Goal: Task Accomplishment & Management: Find specific page/section

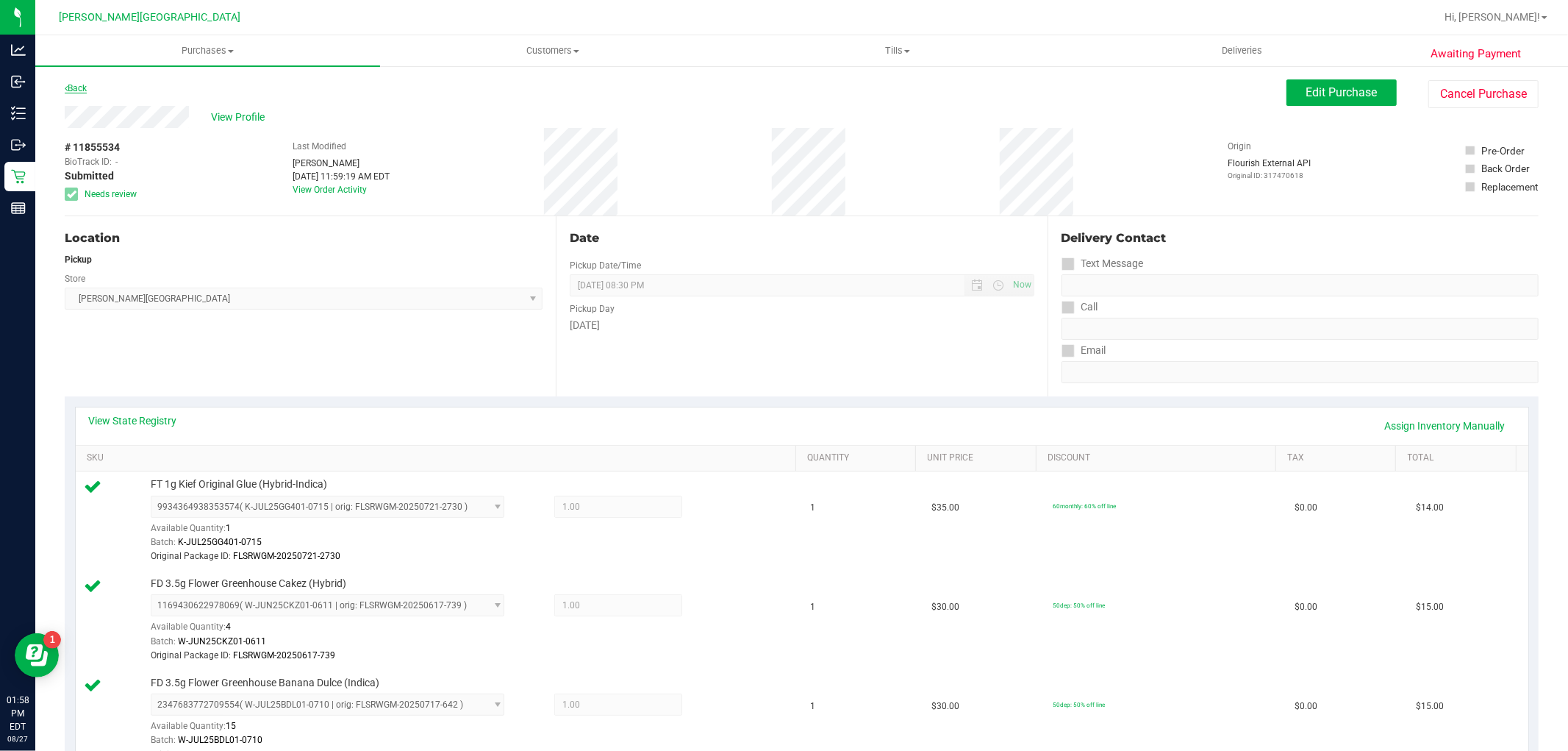
click at [71, 85] on link "Back" at bounding box center [75, 87] width 22 height 10
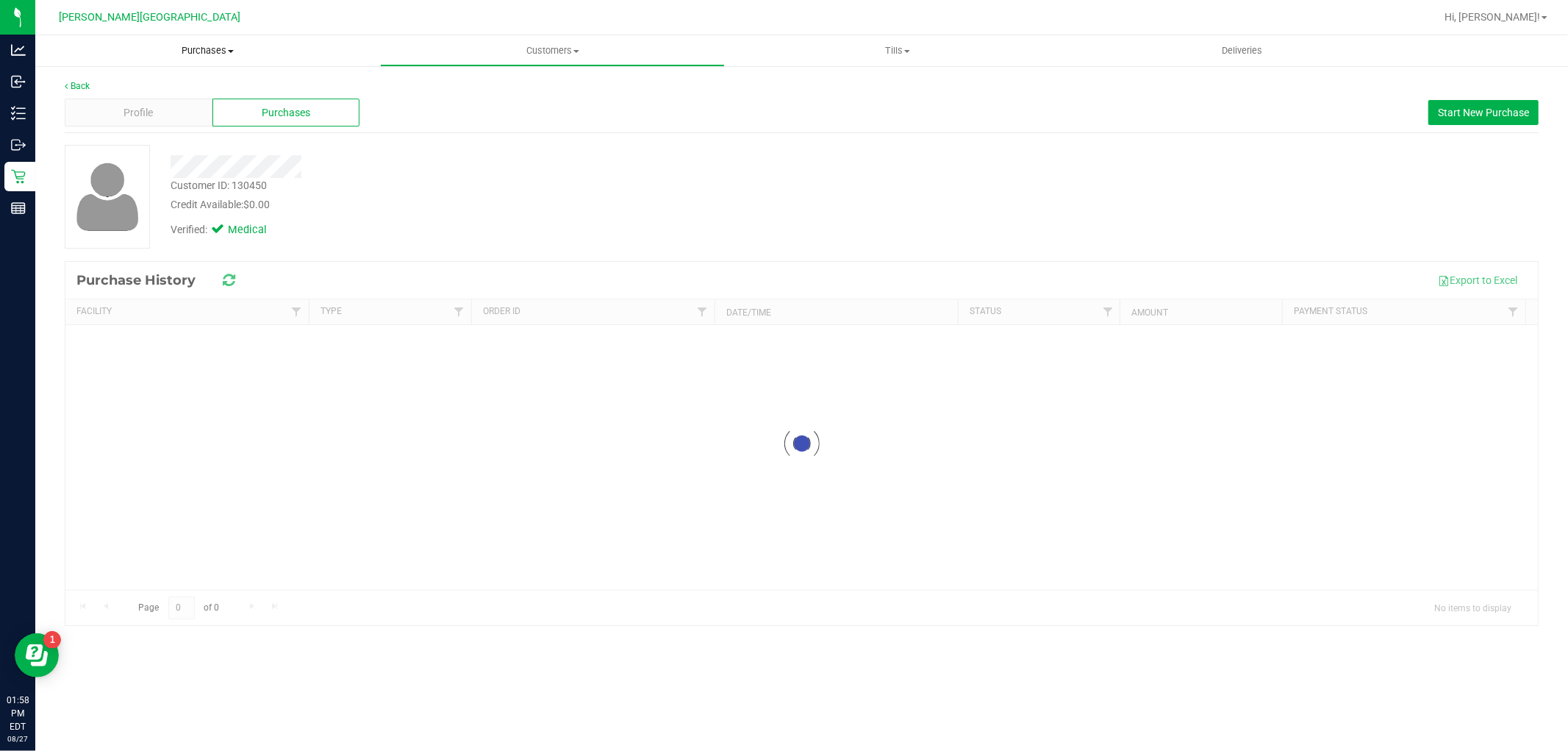
click at [195, 57] on span "Purchases" at bounding box center [208, 51] width 345 height 13
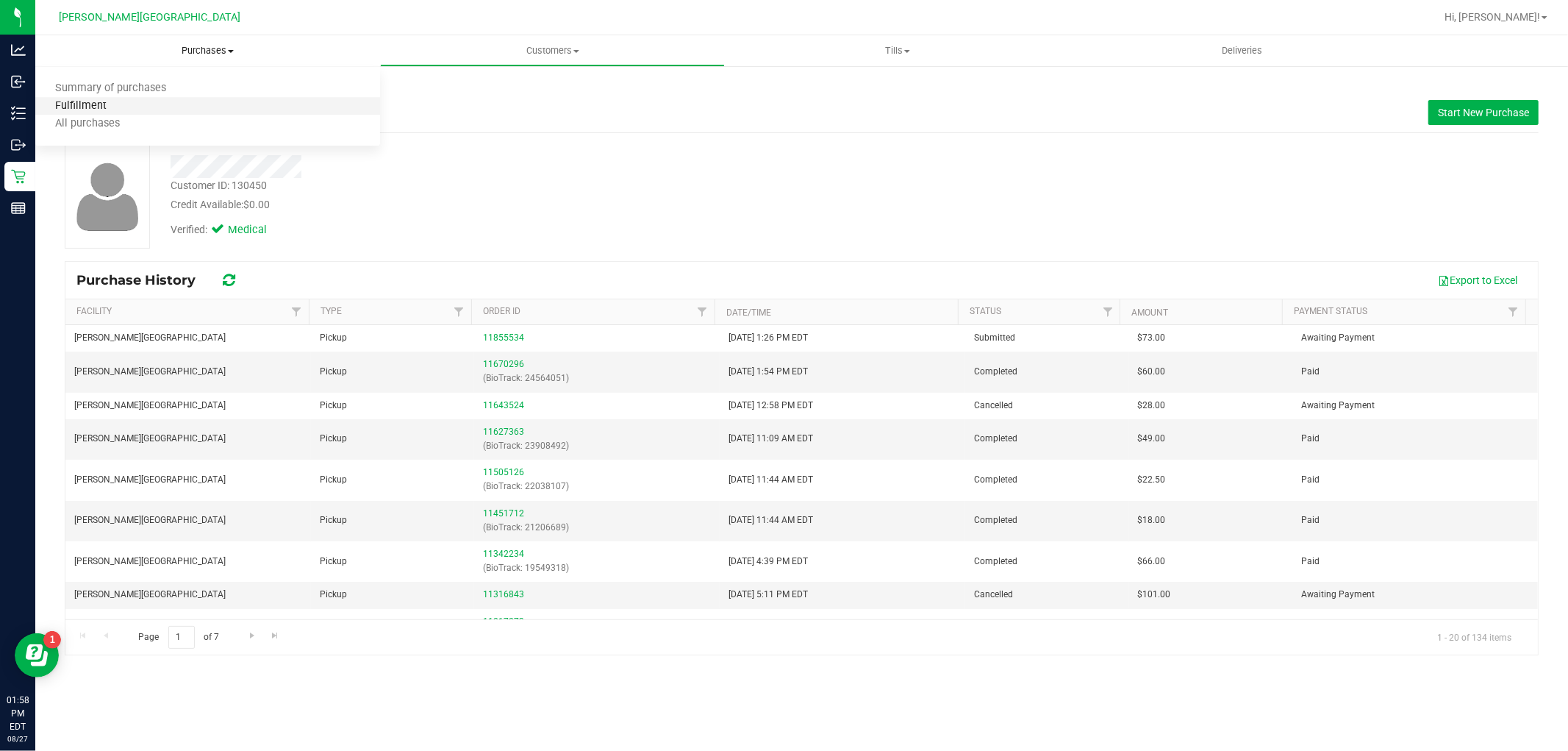
click at [108, 103] on span "Fulfillment" at bounding box center [80, 107] width 91 height 12
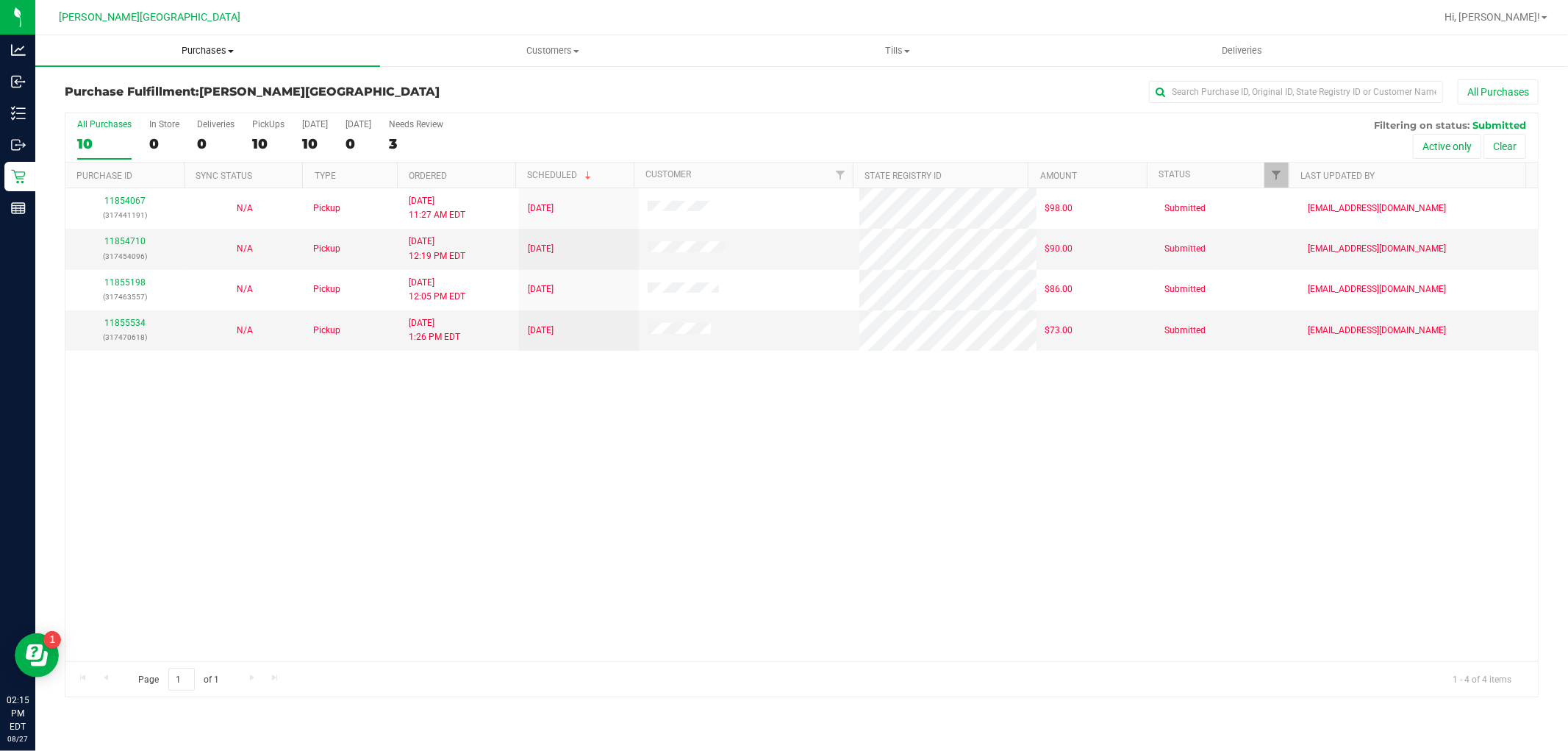
click at [215, 44] on span "Purchases" at bounding box center [208, 51] width 345 height 13
click at [152, 111] on li "Fulfillment" at bounding box center [208, 107] width 345 height 18
